Goal: Use online tool/utility: Utilize a website feature to perform a specific function

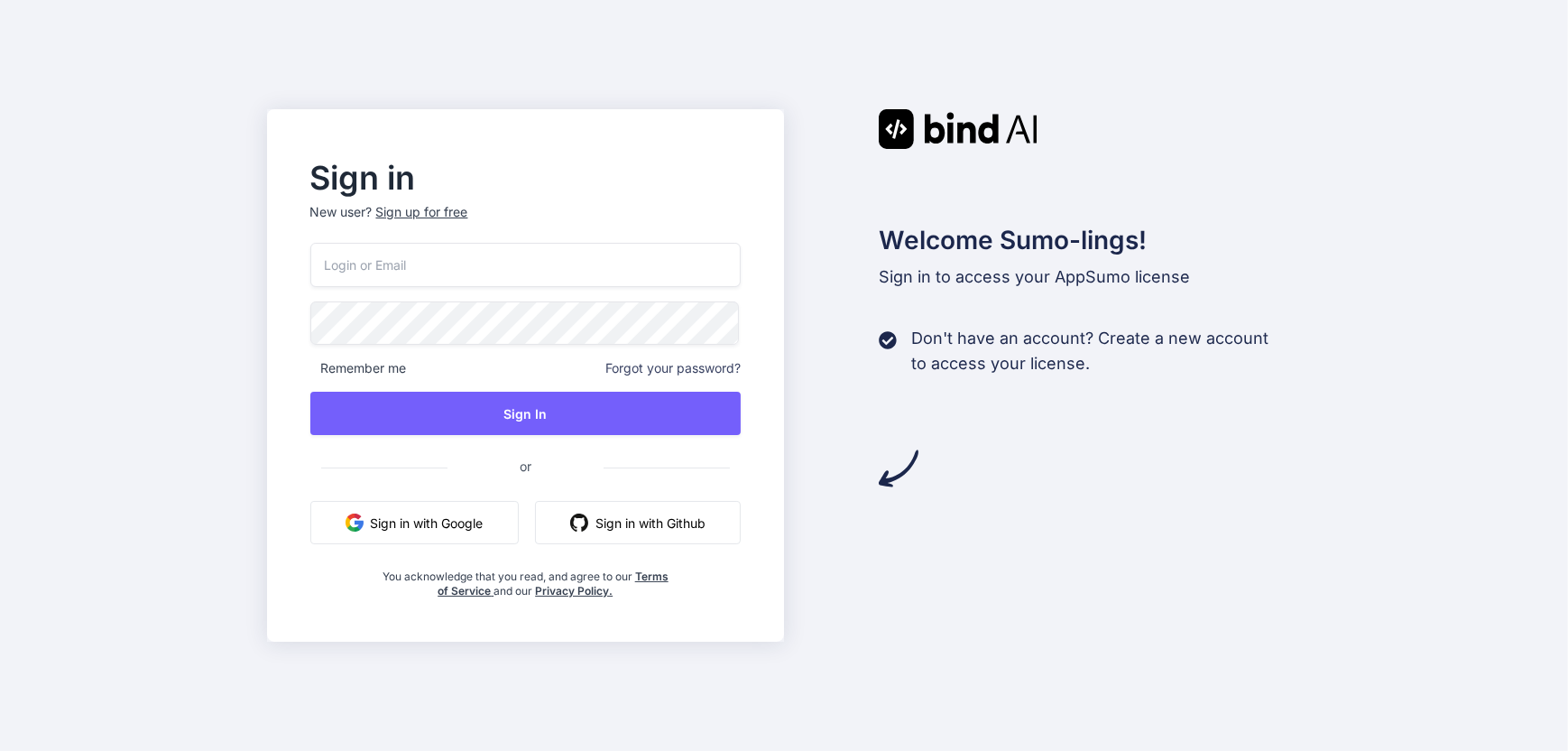
click at [1200, 561] on div "Welcome Sumo-lings! Sign in to access your AppSumo license Don't have an accoun…" at bounding box center [1042, 376] width 517 height 533
click at [467, 256] on input "email" at bounding box center [526, 264] width 432 height 44
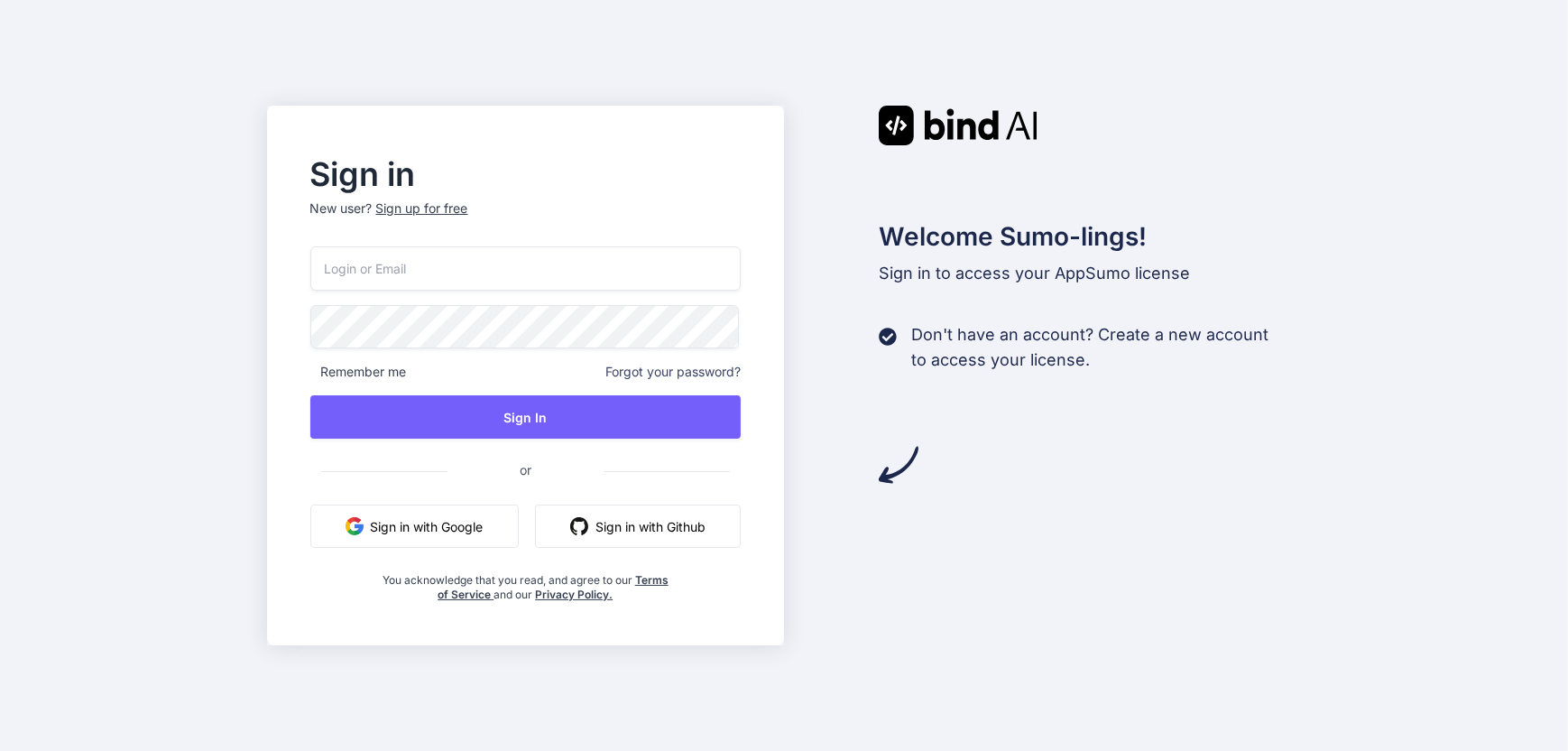
type input "[EMAIL_ADDRESS][DOMAIN_NAME]"
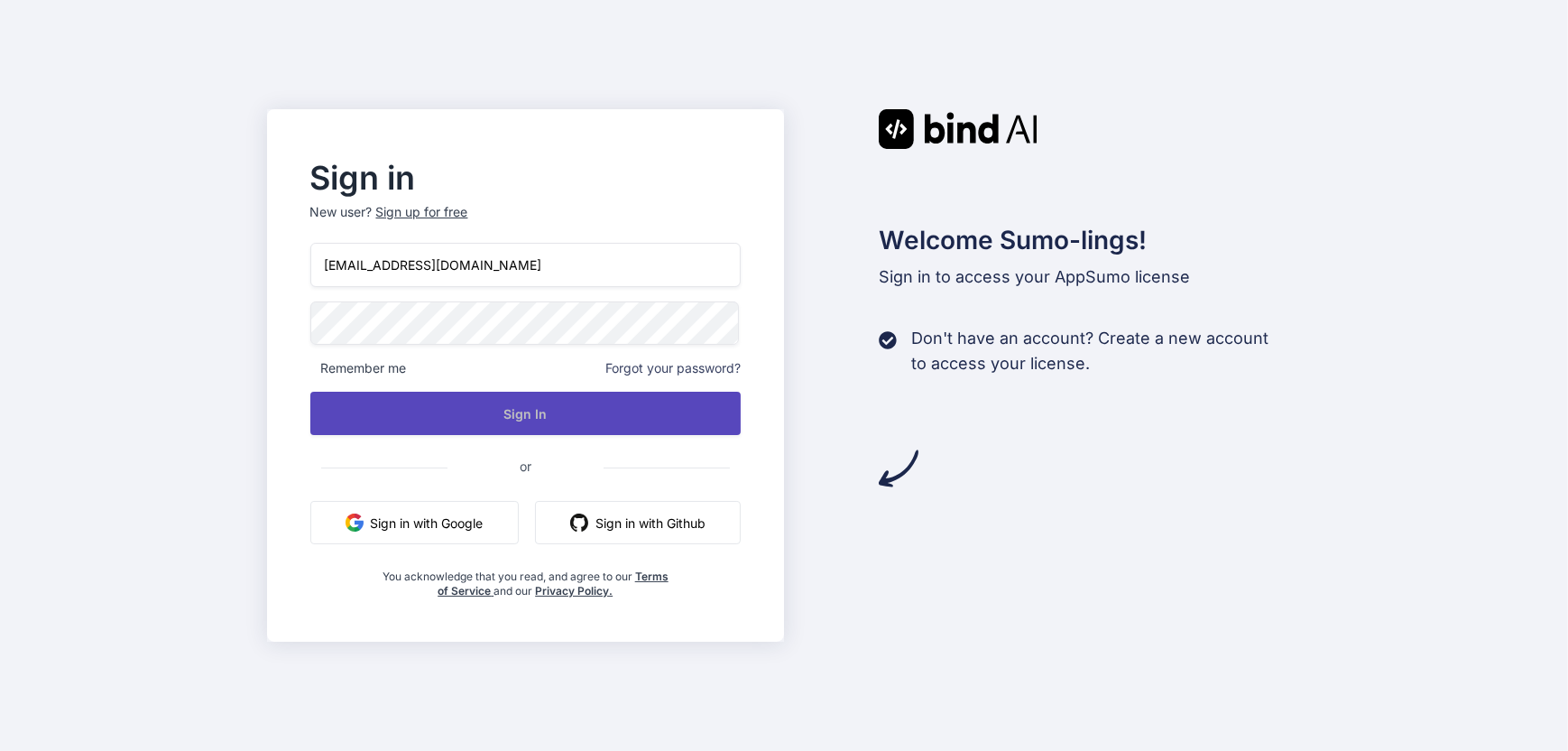
click at [538, 411] on button "Sign In" at bounding box center [526, 413] width 432 height 43
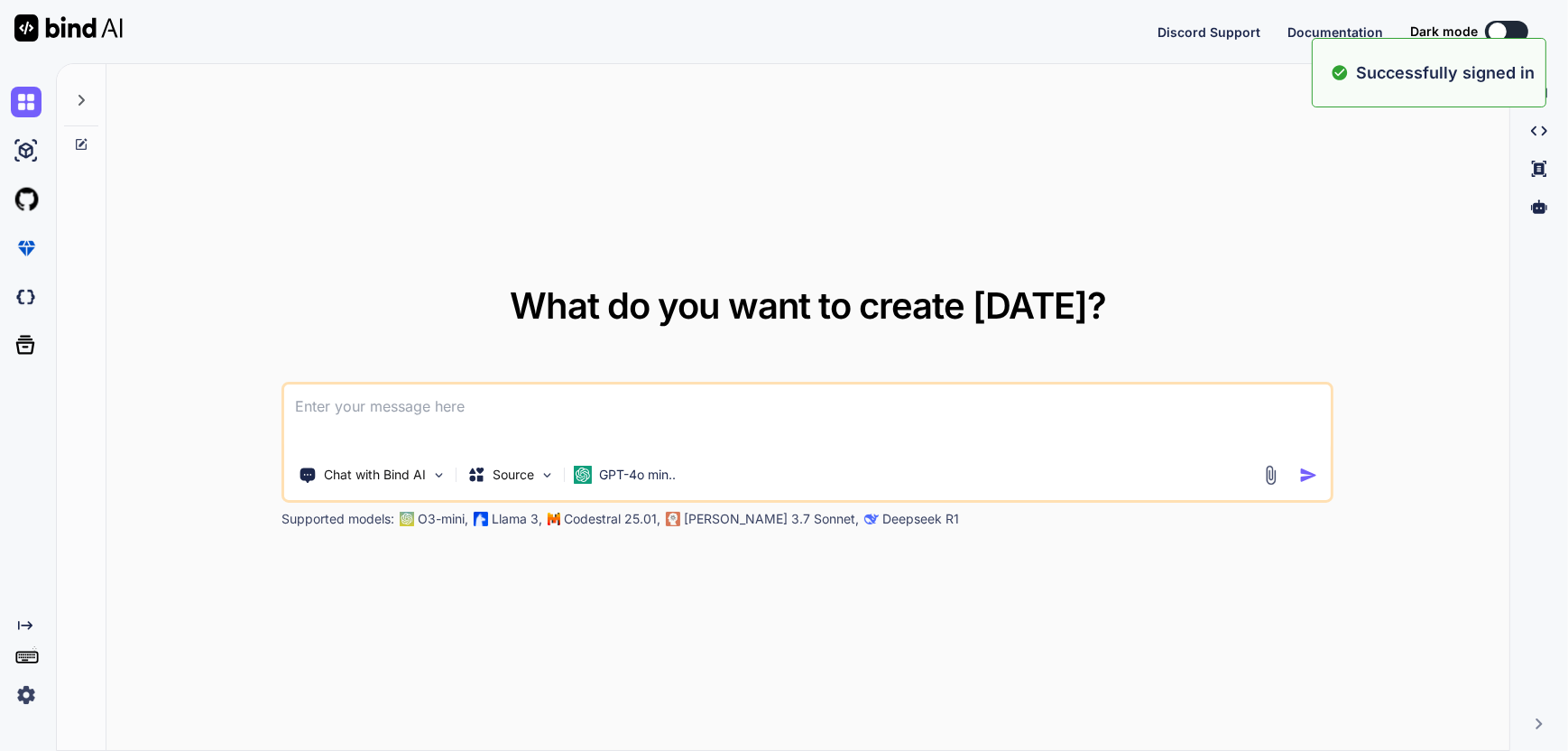
click at [46, 101] on div at bounding box center [30, 102] width 37 height 31
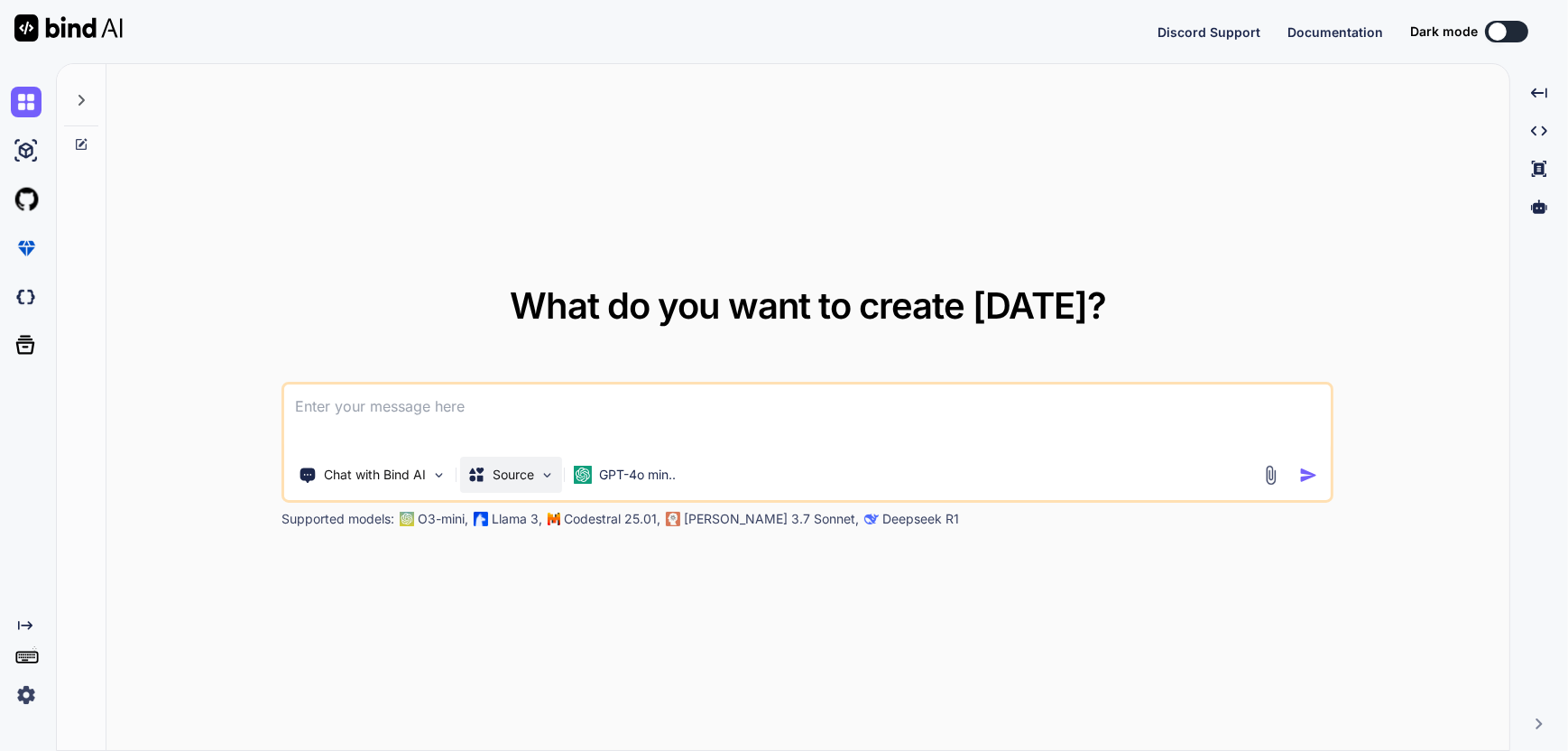
click at [538, 475] on div "Source" at bounding box center [511, 474] width 102 height 36
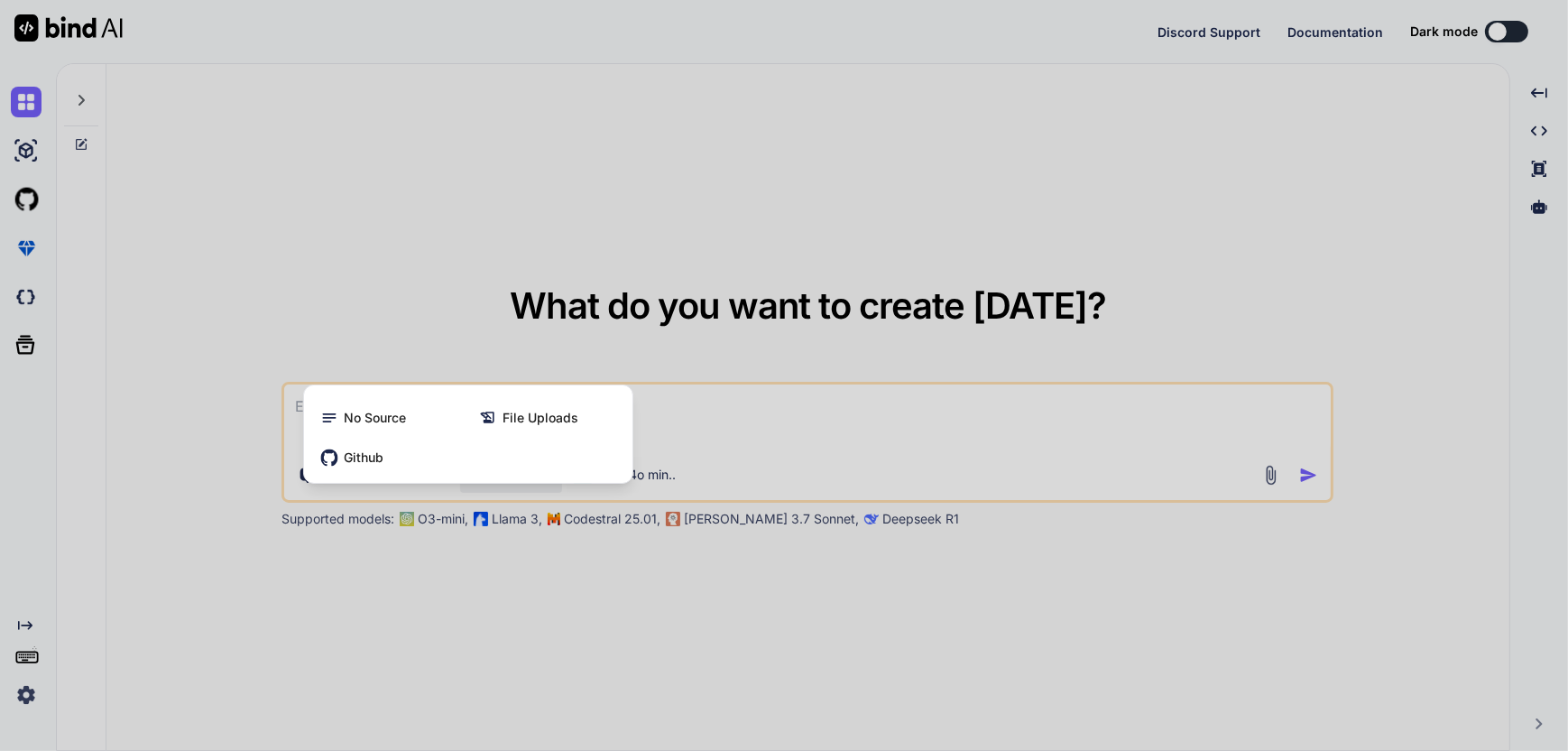
click at [814, 718] on div at bounding box center [784, 376] width 1568 height 751
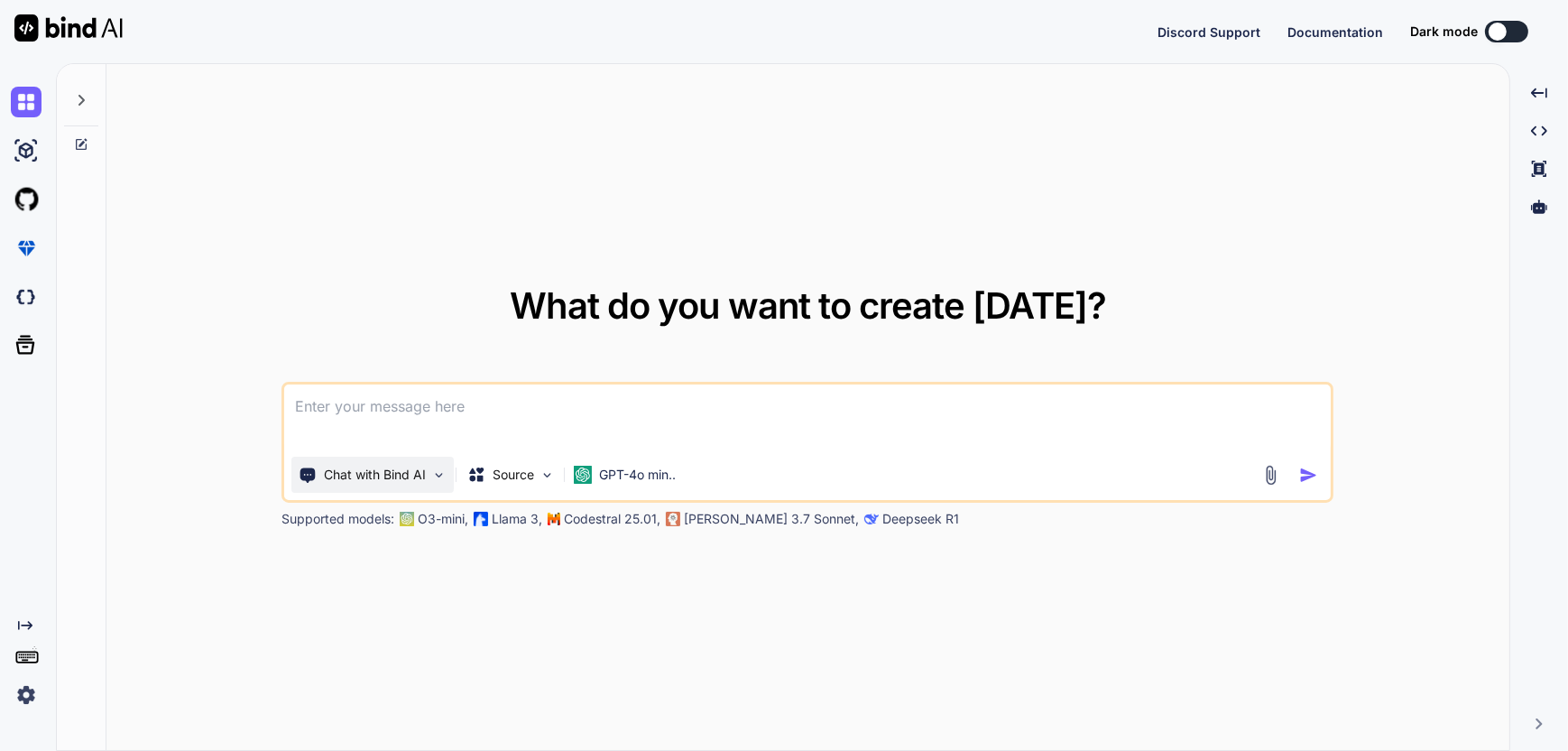
click at [438, 468] on img at bounding box center [440, 475] width 16 height 16
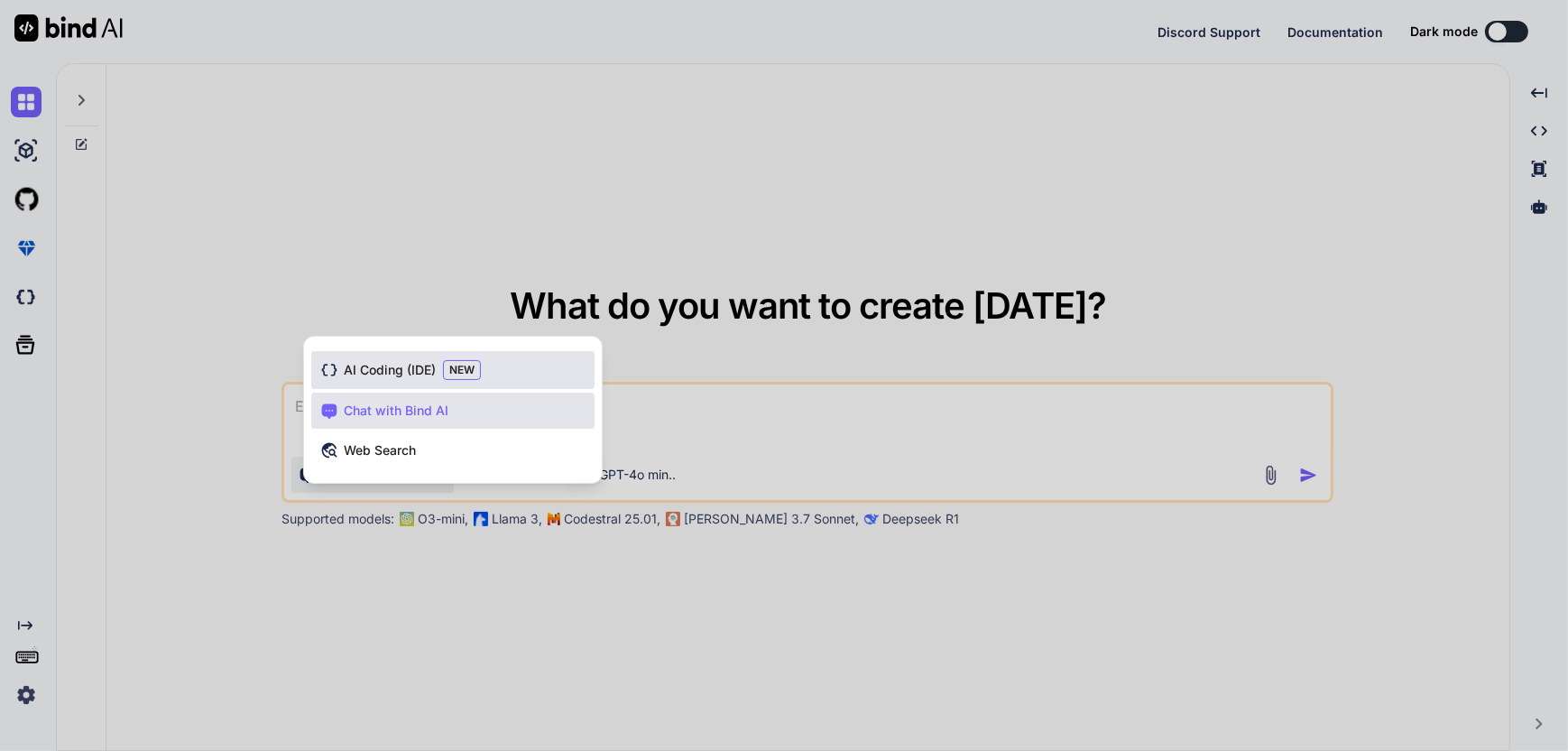
click at [409, 377] on span "AI Coding (IDE)" at bounding box center [389, 370] width 92 height 18
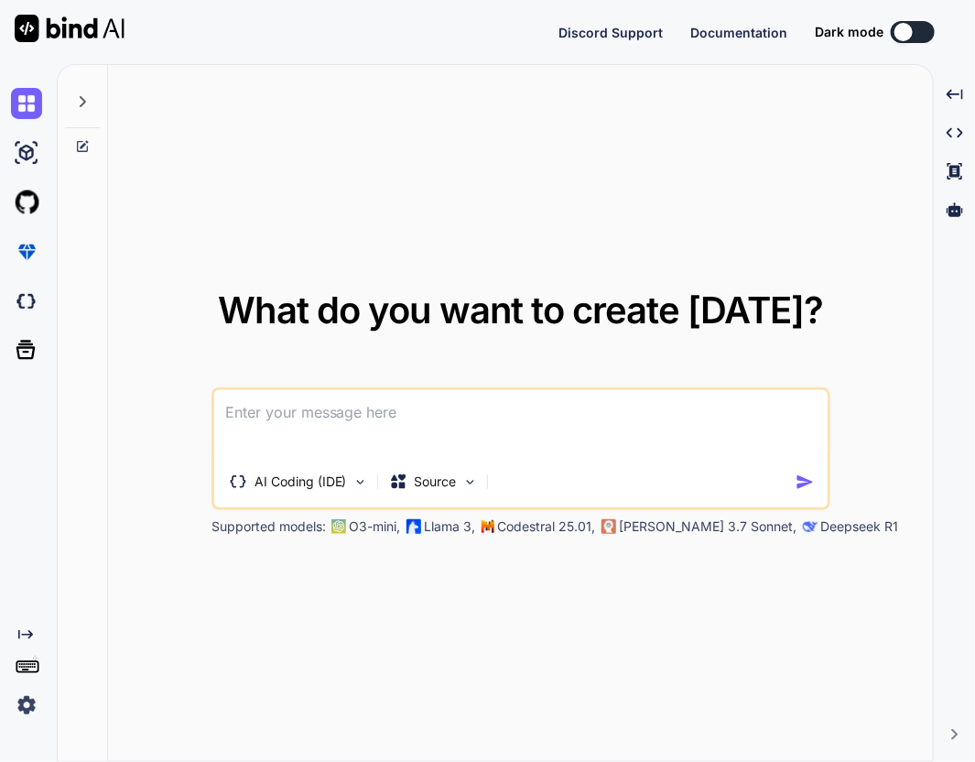
click at [449, 436] on textarea at bounding box center [520, 424] width 613 height 68
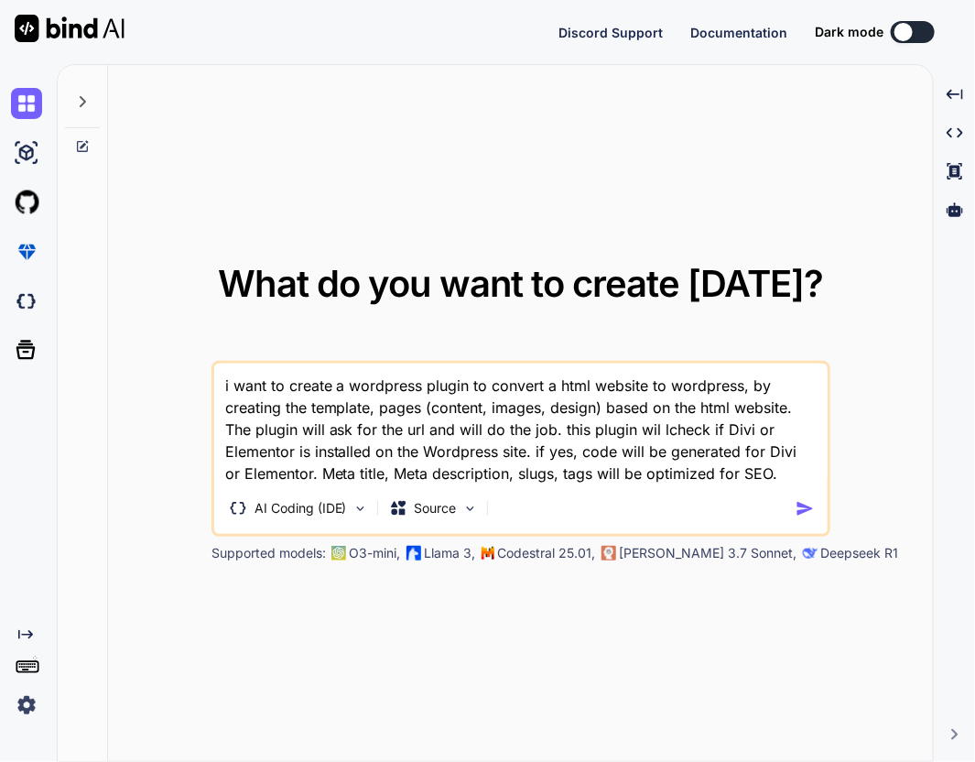
click at [574, 474] on textarea "i want to create a wordpress plugin to convert a html website to wordpress, by …" at bounding box center [520, 423] width 613 height 121
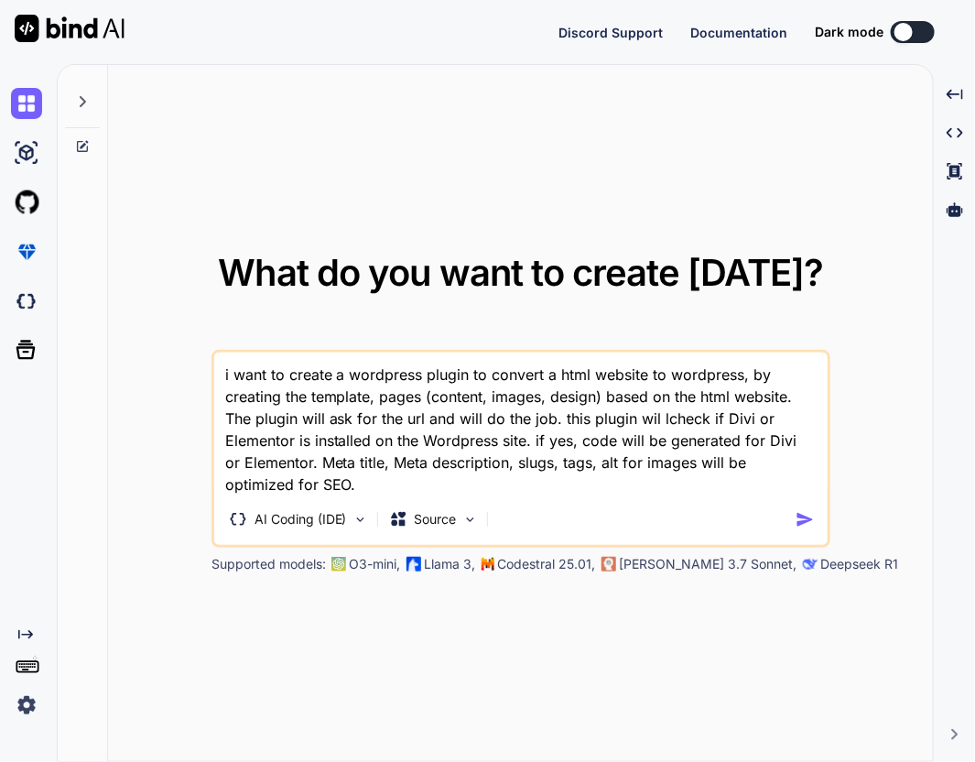
click at [419, 375] on textarea "i want to create a wordpress plugin to convert a html website to wordpress, by …" at bounding box center [520, 423] width 613 height 143
type textarea "i want to create a wordpress 6.x plugin to convert a html website to wordpress,…"
click at [804, 519] on img "button" at bounding box center [804, 519] width 19 height 19
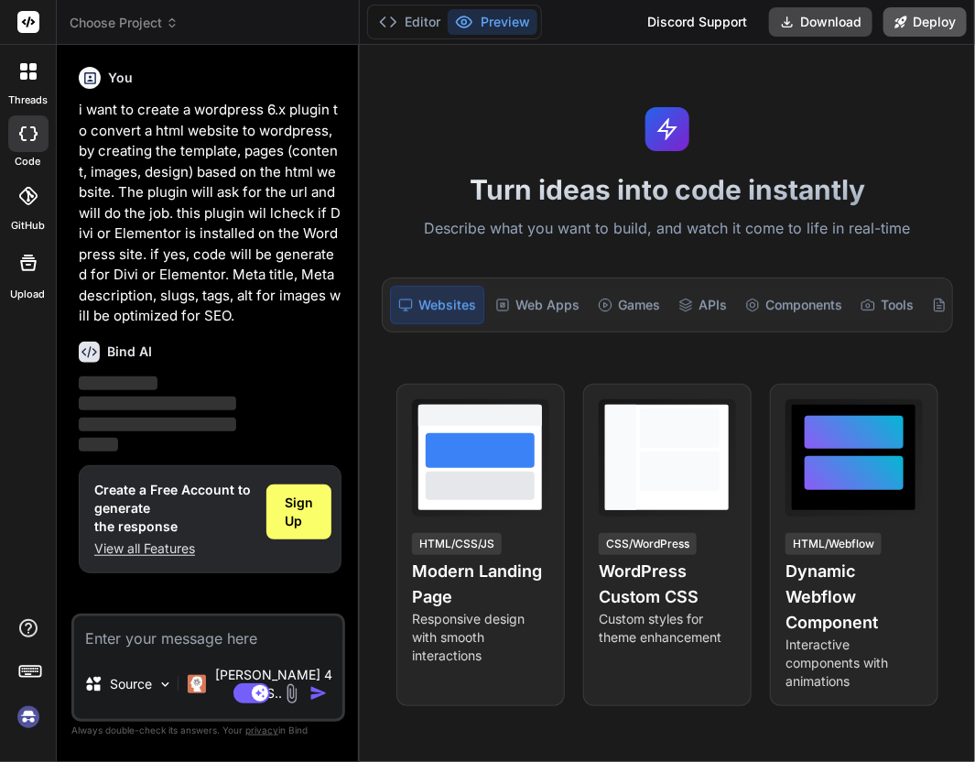
type textarea "x"
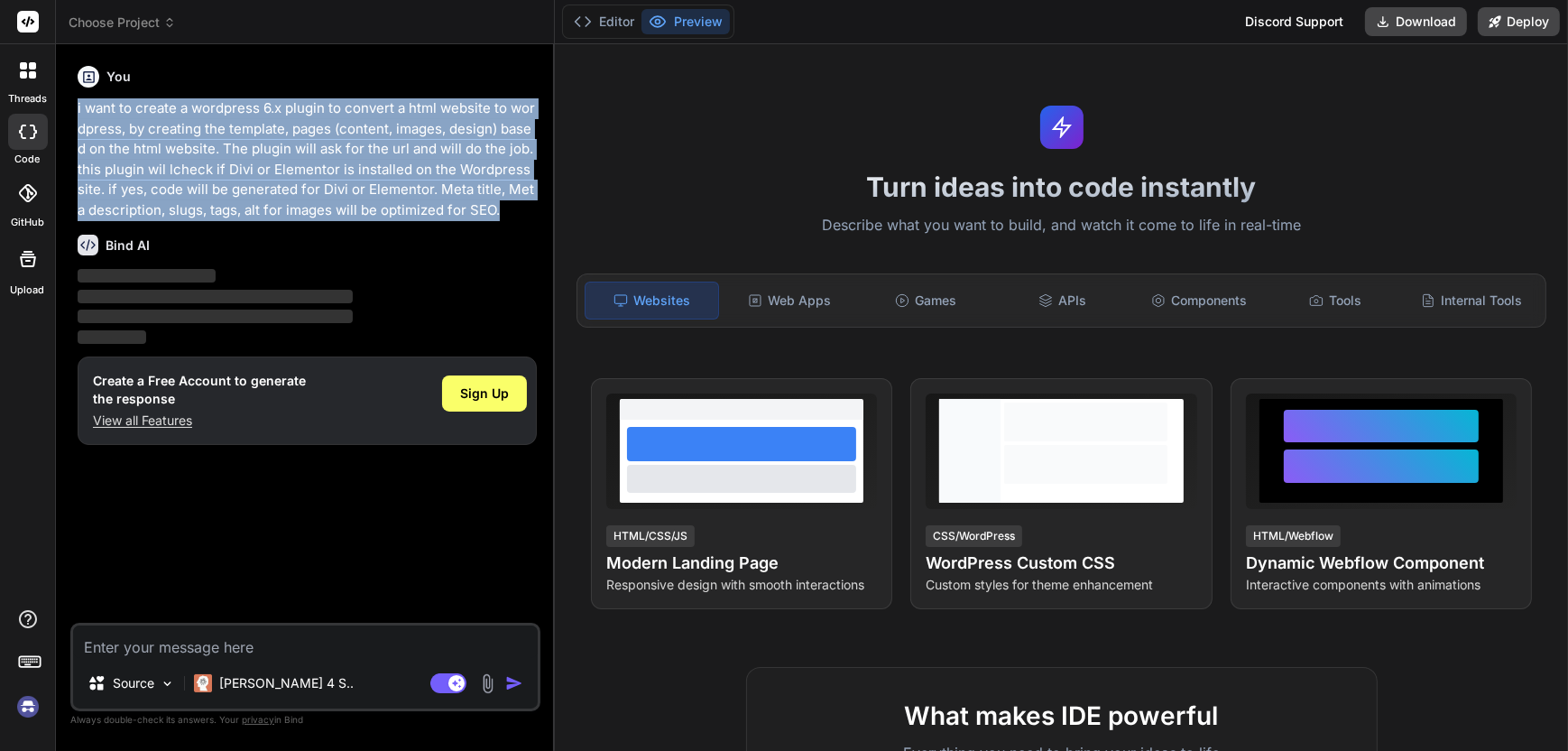
drag, startPoint x: 499, startPoint y: 207, endPoint x: 68, endPoint y: 96, distance: 445.1
click at [68, 96] on div "Bind AI Web Search Created with Pixso. Code Generator You i want to create a wo…" at bounding box center [306, 397] width 499 height 706
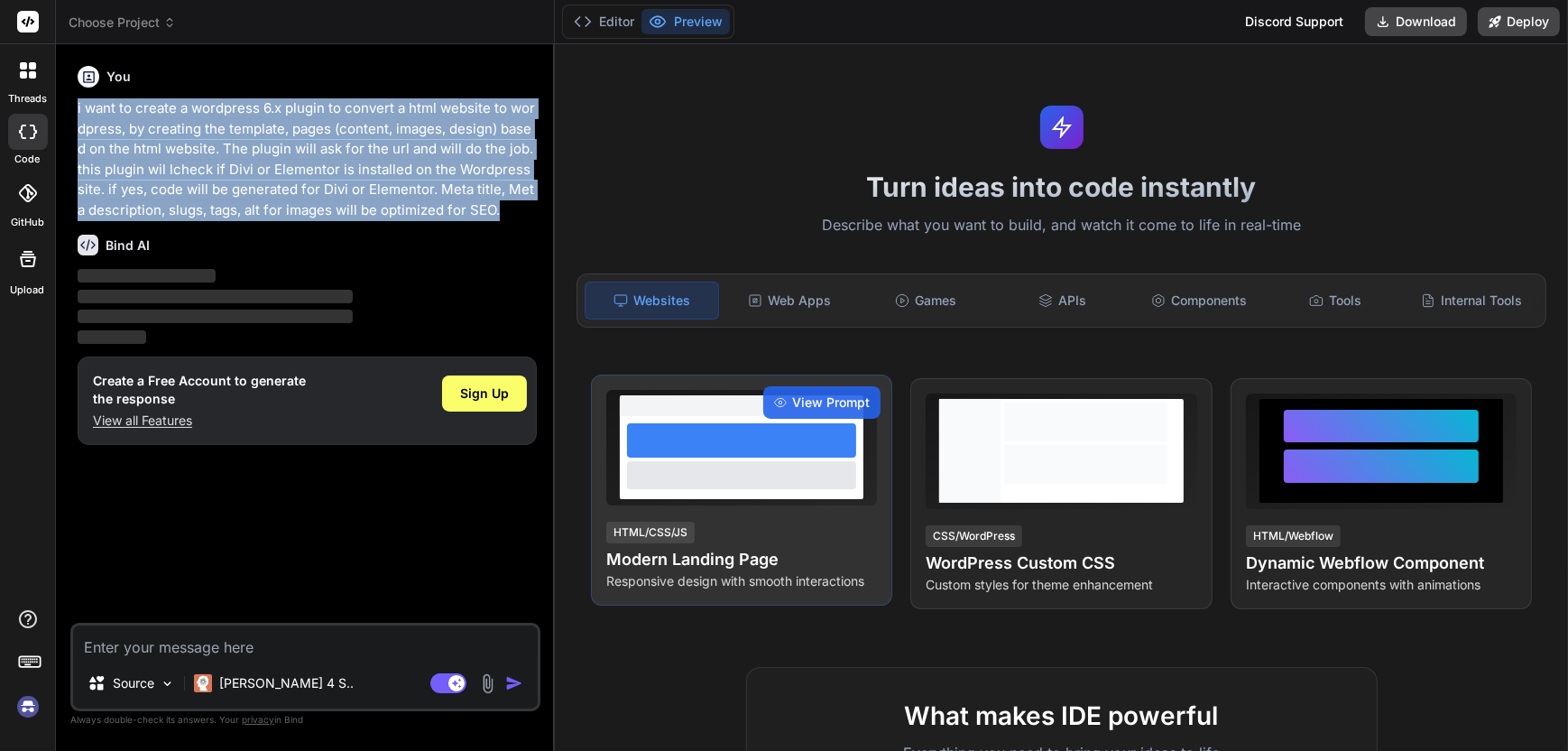
copy p "i want to create a wordpress 6.x plugin to convert a html website to wordpress,…"
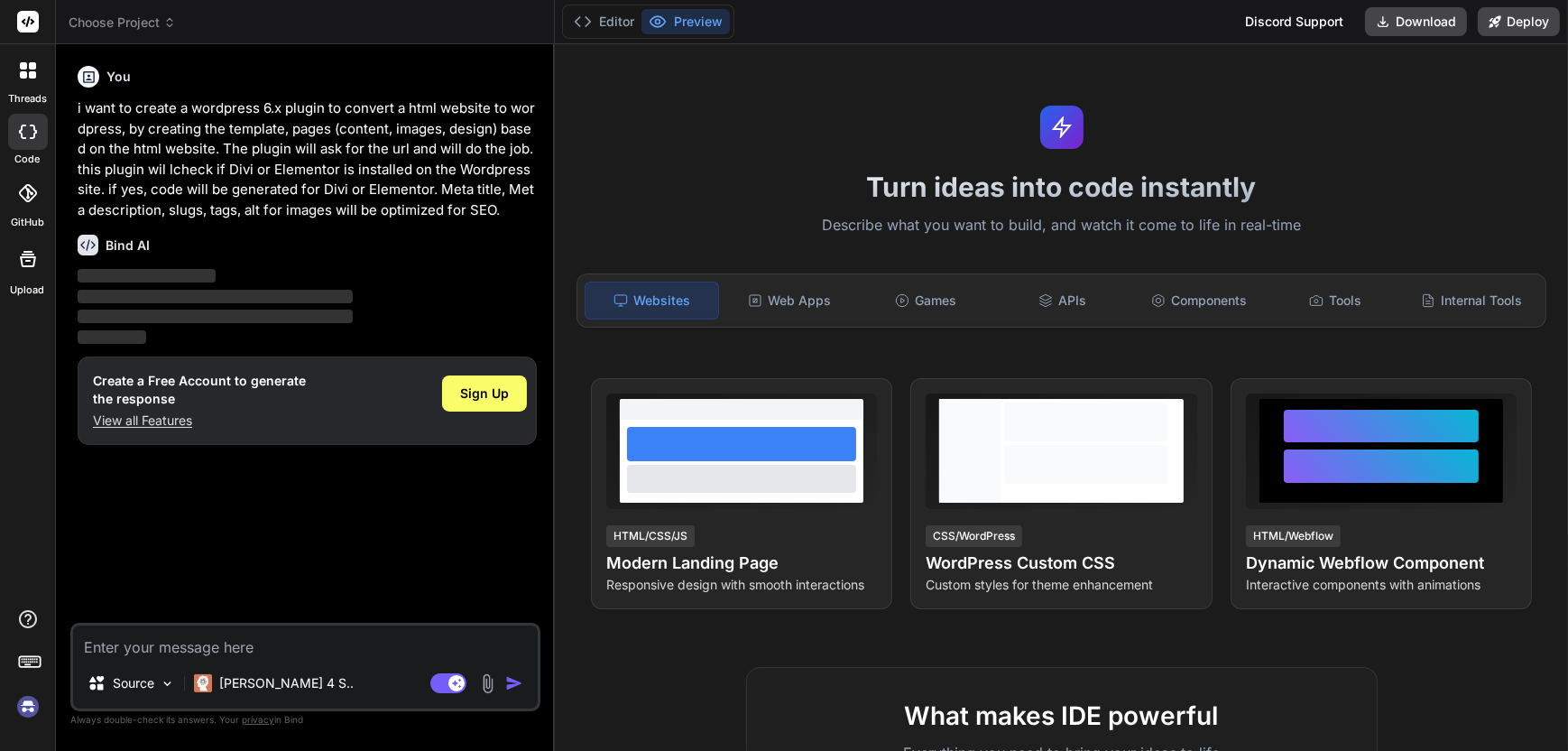
drag, startPoint x: 55, startPoint y: 468, endPoint x: 63, endPoint y: 464, distance: 8.9
click at [55, 468] on div "threads code GitHub Upload" at bounding box center [28, 376] width 56 height 751
